Goal: Share content: Share content

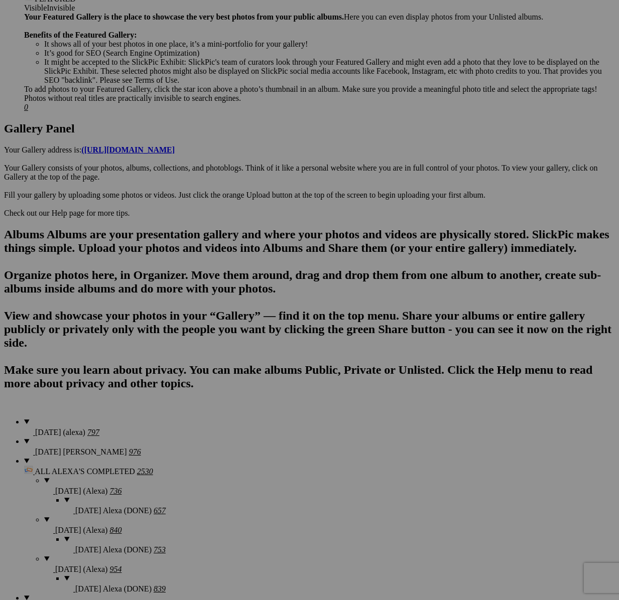
scroll to position [440, 0]
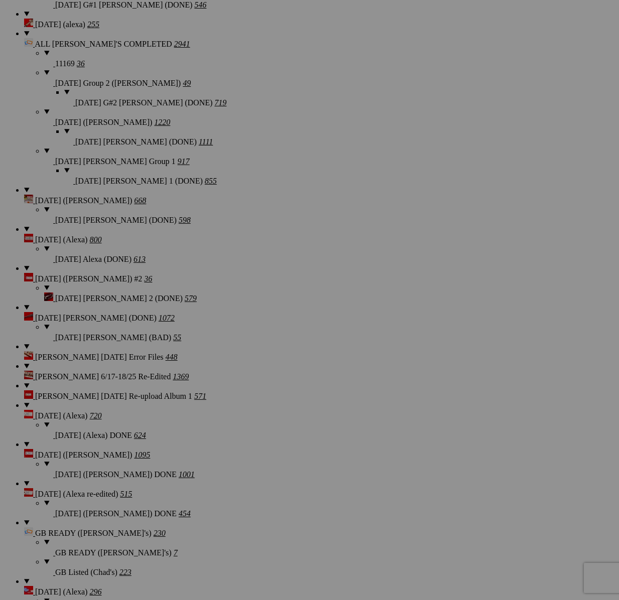
scroll to position [1170, 0]
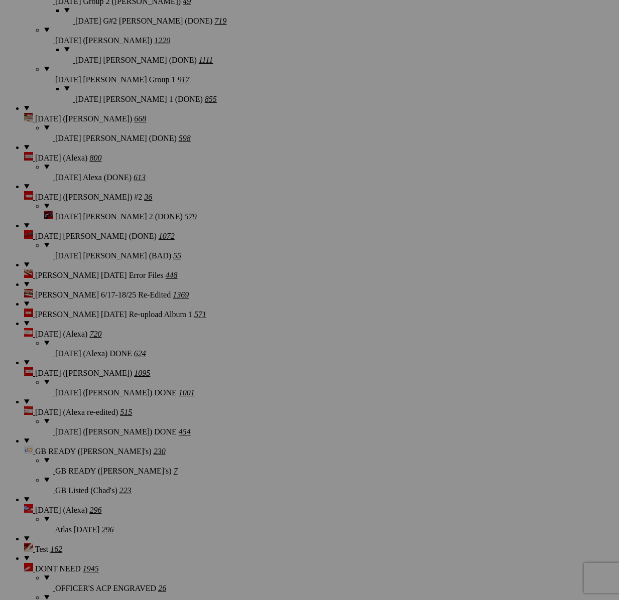
scroll to position [1260, 0]
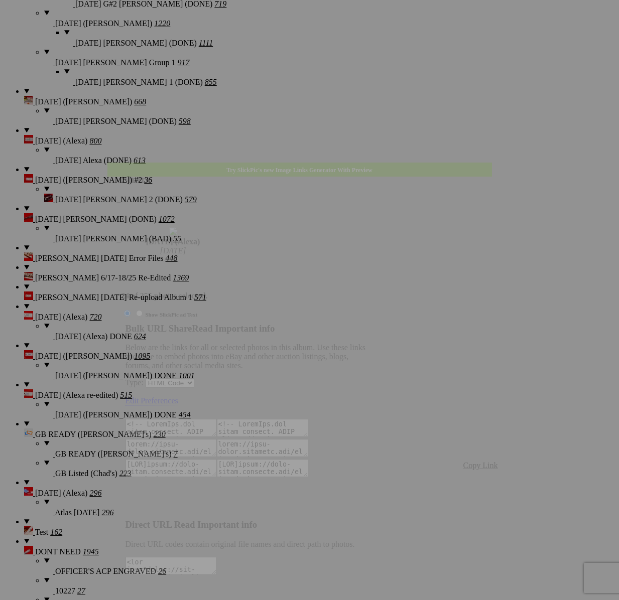
type textarea "<!-- [DOMAIN_NAME] image hosting. HTML Bulk Share code Starts Here --> <div sty…"
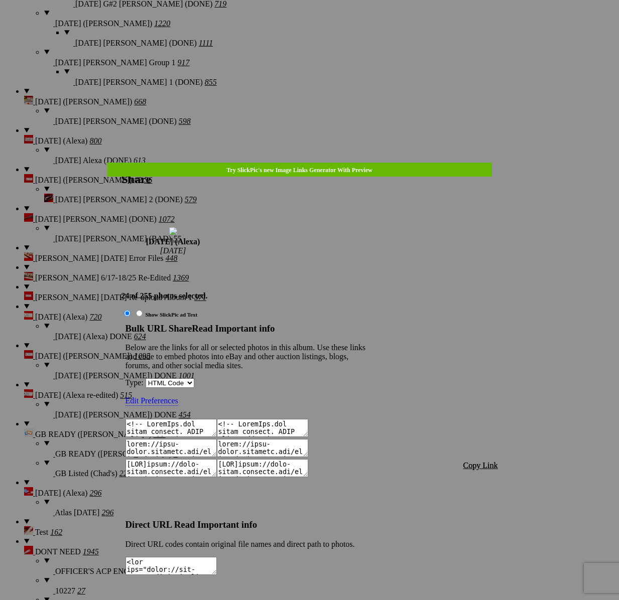
click at [467, 461] on span "Copy Link" at bounding box center [480, 465] width 35 height 9
click at [308, 32] on div at bounding box center [309, 300] width 619 height 600
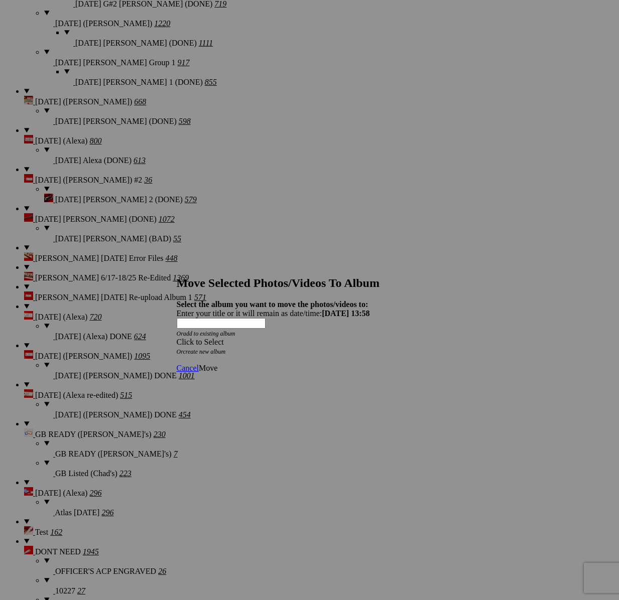
click at [380, 338] on div "Click to Select Or create new album" at bounding box center [310, 347] width 266 height 18
click at [177, 338] on span at bounding box center [177, 342] width 0 height 9
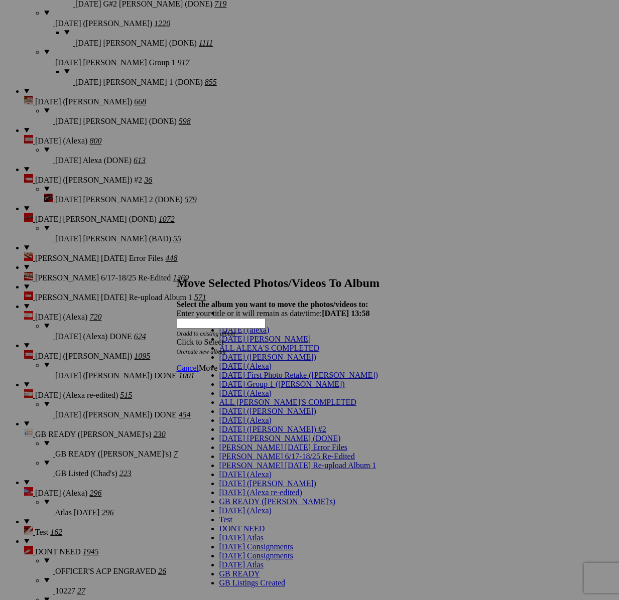
scroll to position [16, 0]
click at [250, 397] on link "[DATE] (Alexa)" at bounding box center [245, 393] width 52 height 9
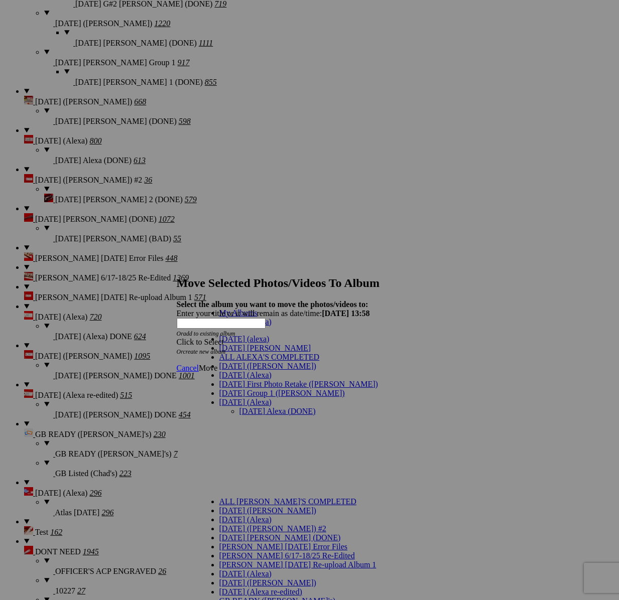
click at [252, 407] on link "[DATE] Alexa (DONE)" at bounding box center [277, 411] width 76 height 9
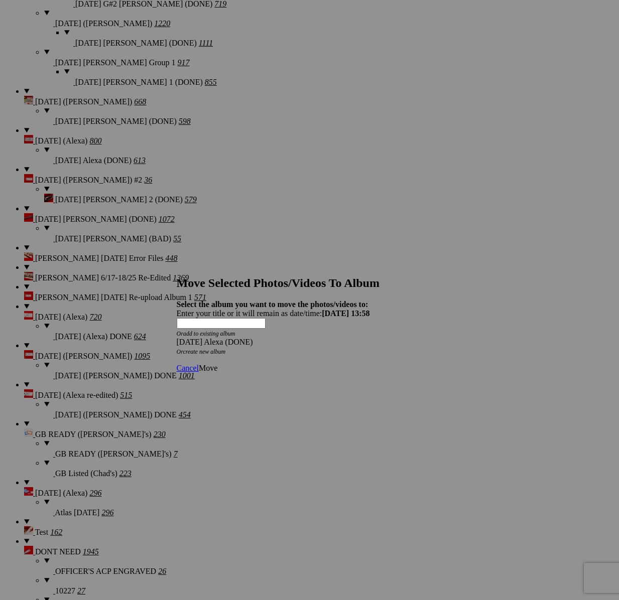
click at [217, 364] on span "Move" at bounding box center [208, 368] width 19 height 9
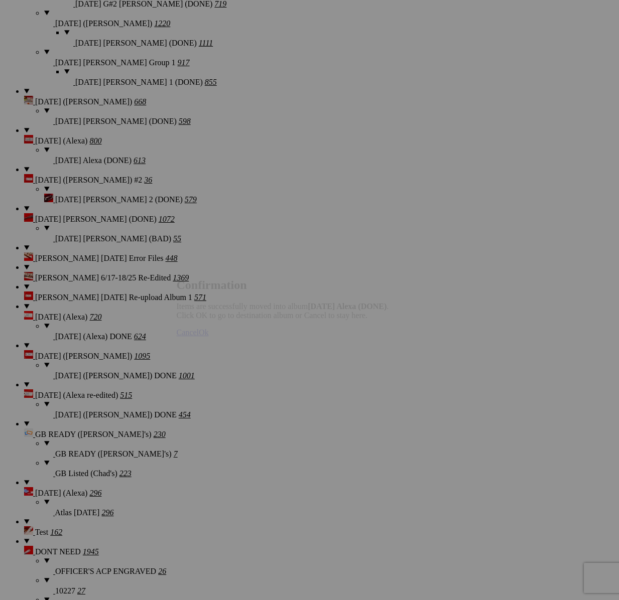
scroll to position [1262, 0]
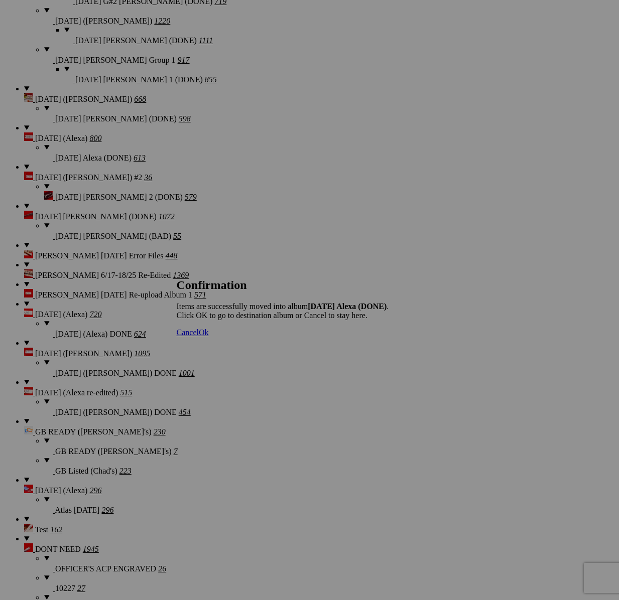
click at [199, 337] on span "Cancel" at bounding box center [188, 332] width 22 height 9
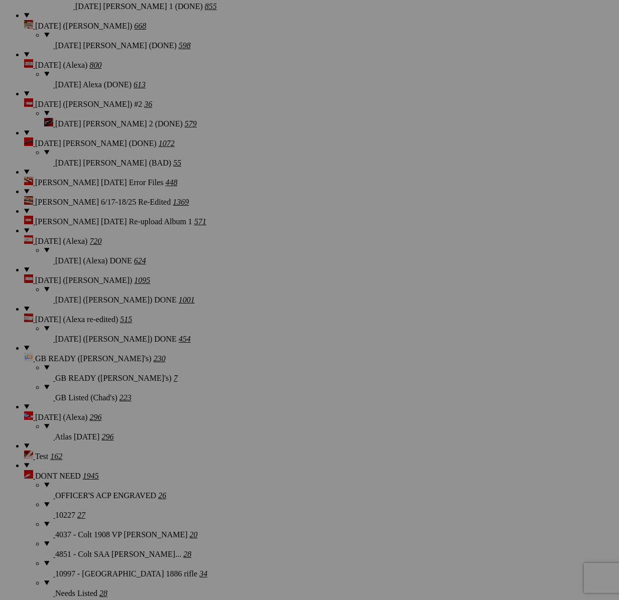
scroll to position [1337, 0]
drag, startPoint x: 444, startPoint y: 321, endPoint x: 451, endPoint y: 332, distance: 12.8
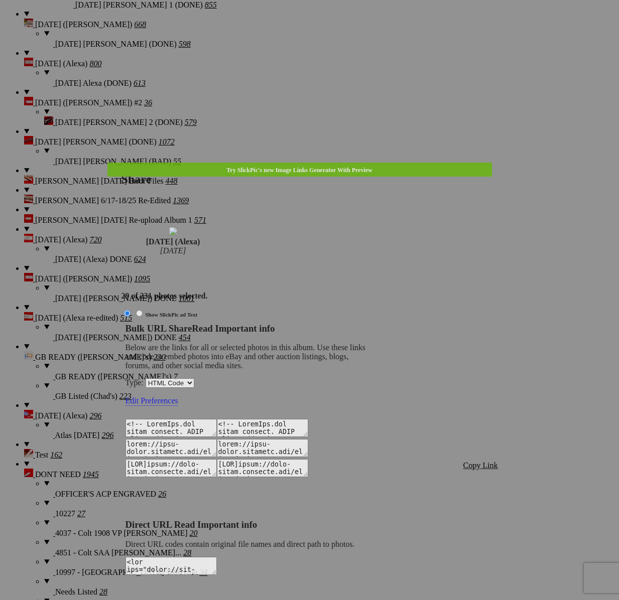
type textarea "<!-- [DOMAIN_NAME] image hosting. HTML Bulk Share code Starts Here --> <div sty…"
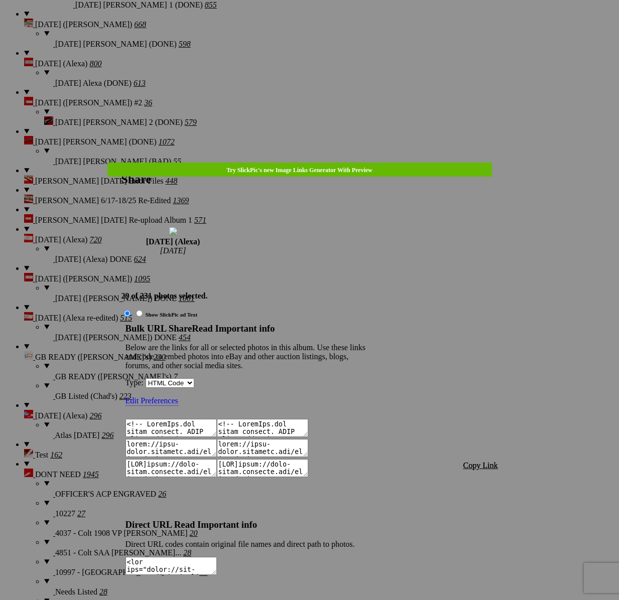
click at [478, 461] on span "Copy Link" at bounding box center [480, 465] width 35 height 9
click at [316, 27] on div at bounding box center [309, 300] width 619 height 600
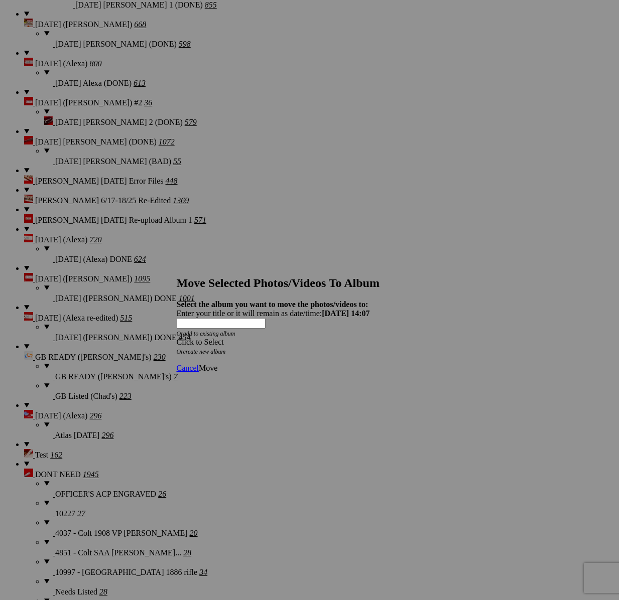
click at [322, 338] on div "Click to Select" at bounding box center [310, 342] width 266 height 9
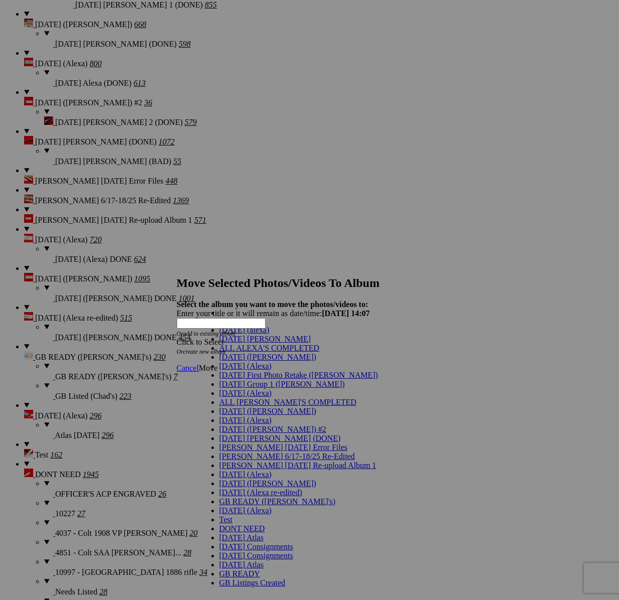
scroll to position [23, 0]
click at [250, 397] on link "[DATE] (Alexa)" at bounding box center [245, 393] width 52 height 9
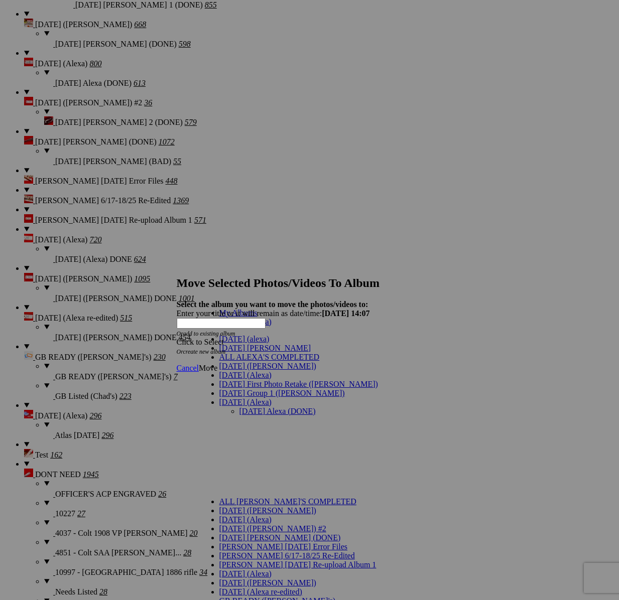
click at [254, 407] on link "[DATE] Alexa (DONE)" at bounding box center [277, 411] width 76 height 9
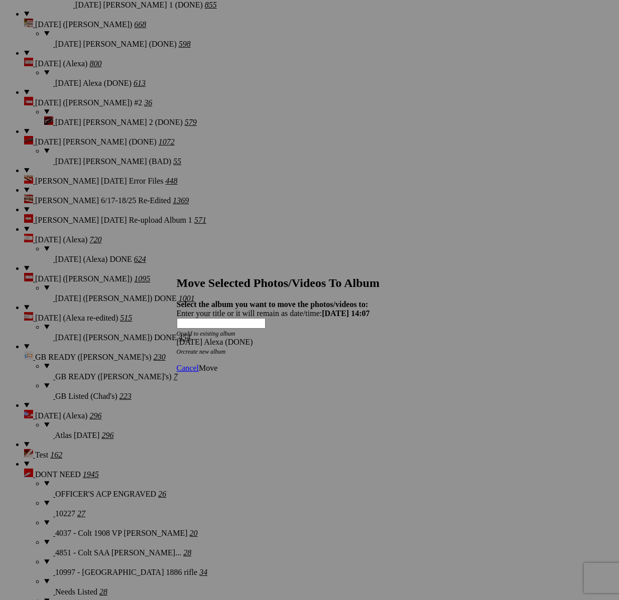
drag, startPoint x: 438, startPoint y: 351, endPoint x: 432, endPoint y: 350, distance: 6.0
click at [217, 364] on link "Move" at bounding box center [208, 368] width 19 height 9
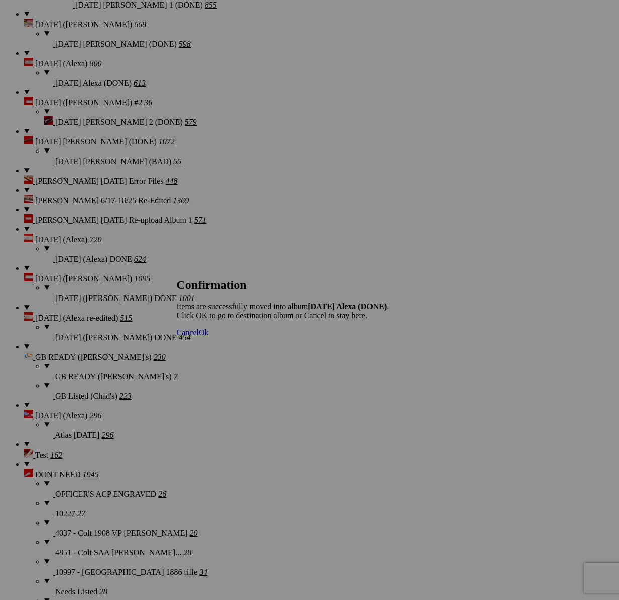
click at [199, 337] on span "Cancel" at bounding box center [188, 332] width 22 height 9
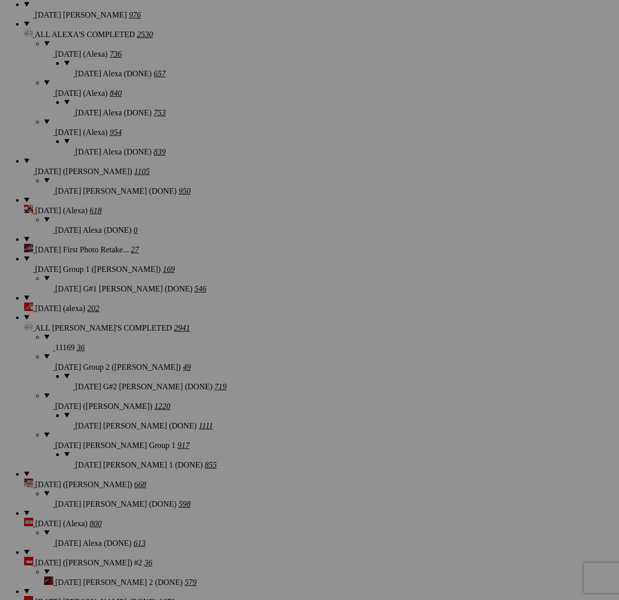
scroll to position [777, 0]
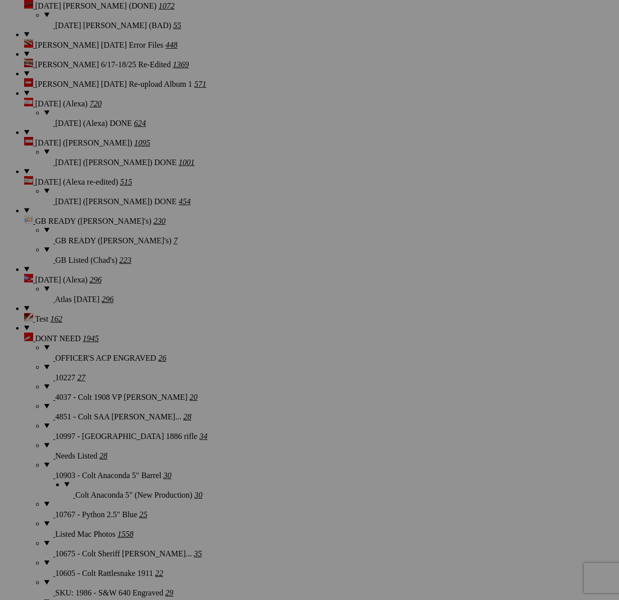
scroll to position [1560, 0]
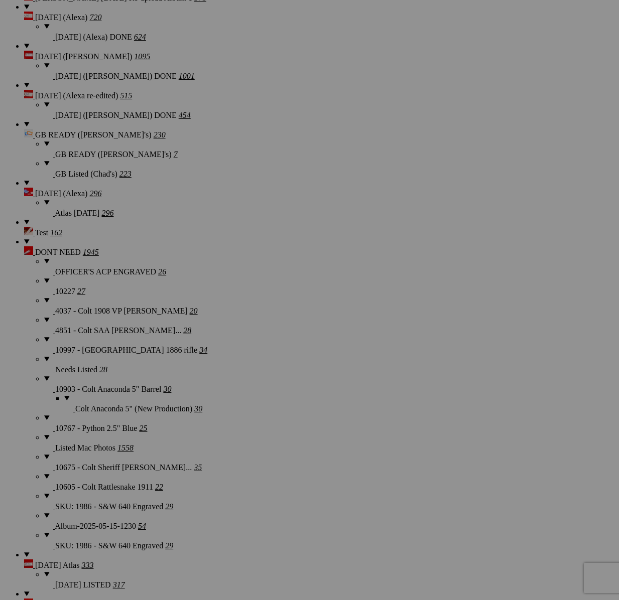
type textarea "<!-- [DOMAIN_NAME] image hosting. HTML Bulk Share code Starts Here --> <div sty…"
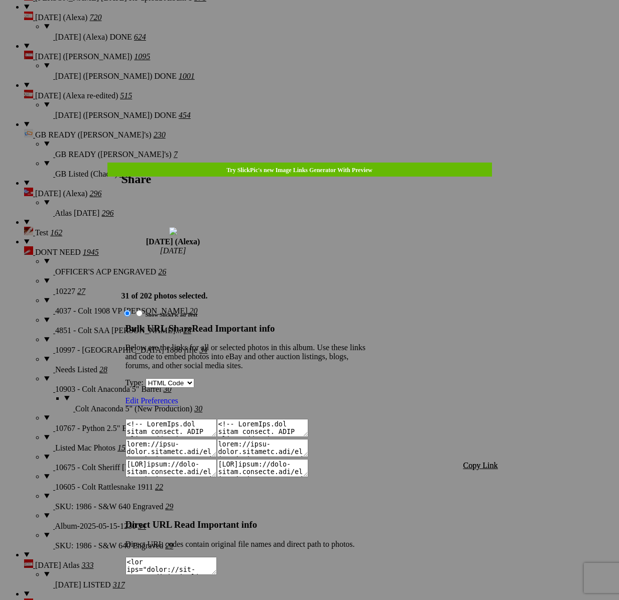
click at [484, 461] on span "Copy Link" at bounding box center [480, 465] width 35 height 9
click at [310, 30] on div at bounding box center [309, 300] width 619 height 600
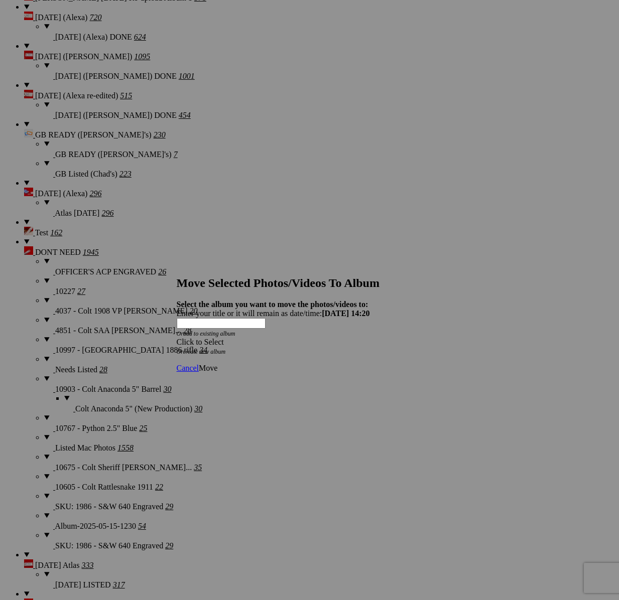
click at [366, 338] on div "Click to Select" at bounding box center [310, 342] width 266 height 9
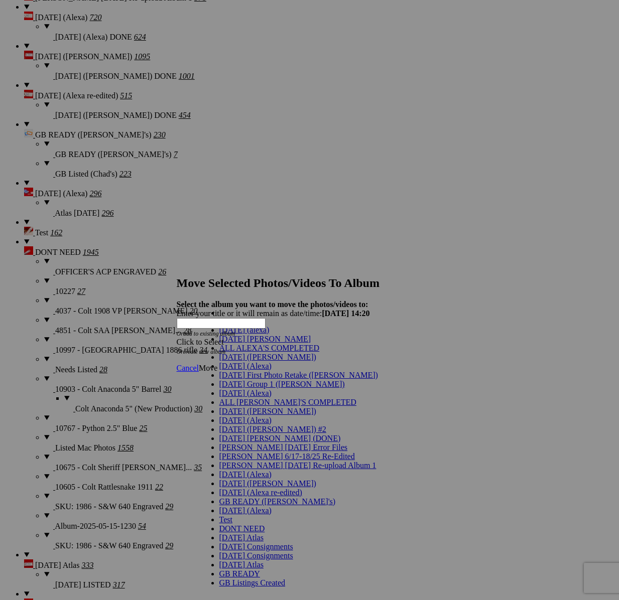
scroll to position [43, 0]
click at [236, 389] on span "[DATE] (Alexa)" at bounding box center [245, 393] width 52 height 9
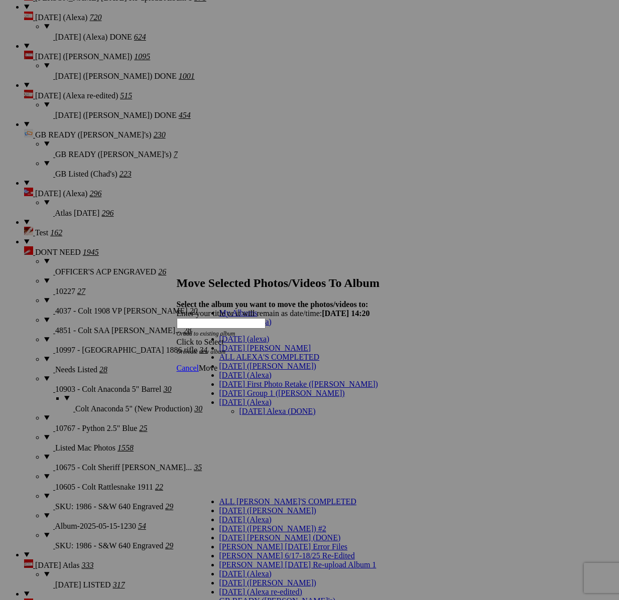
click at [247, 407] on link "[DATE] Alexa (DONE)" at bounding box center [277, 411] width 76 height 9
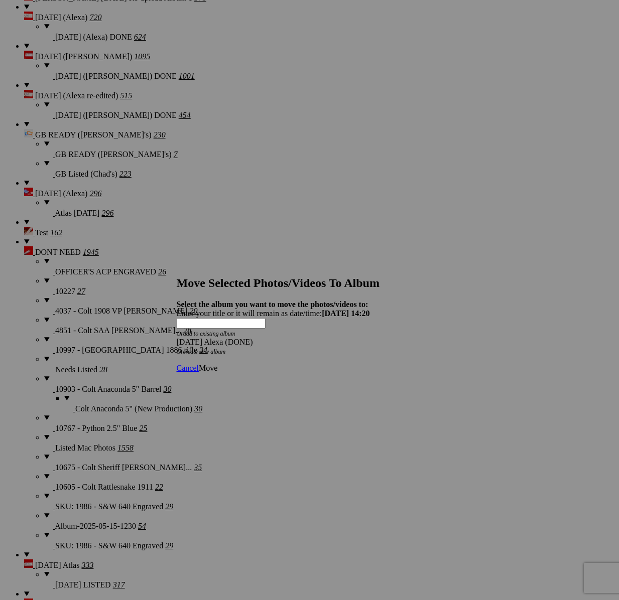
click at [217, 364] on span "Move" at bounding box center [208, 368] width 19 height 9
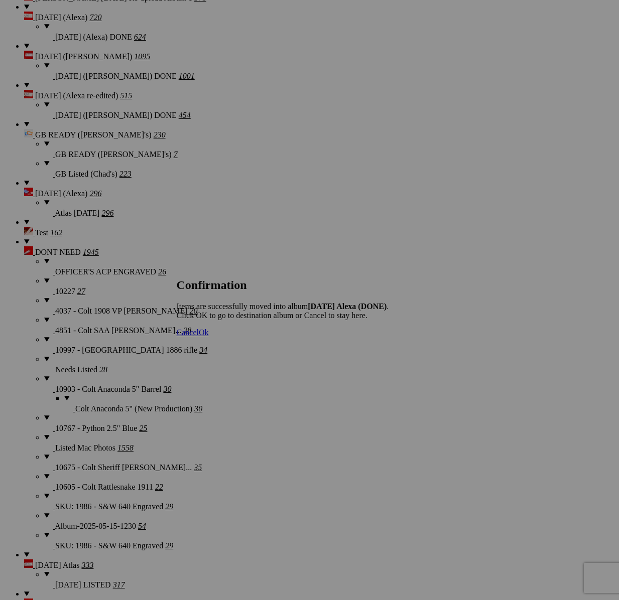
click at [199, 337] on span "Cancel" at bounding box center [188, 332] width 22 height 9
